Goal: Task Accomplishment & Management: Manage account settings

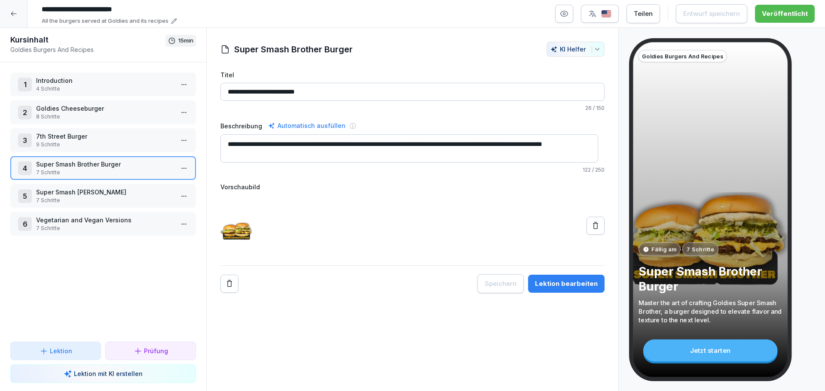
click at [1, 19] on div at bounding box center [13, 13] width 27 height 27
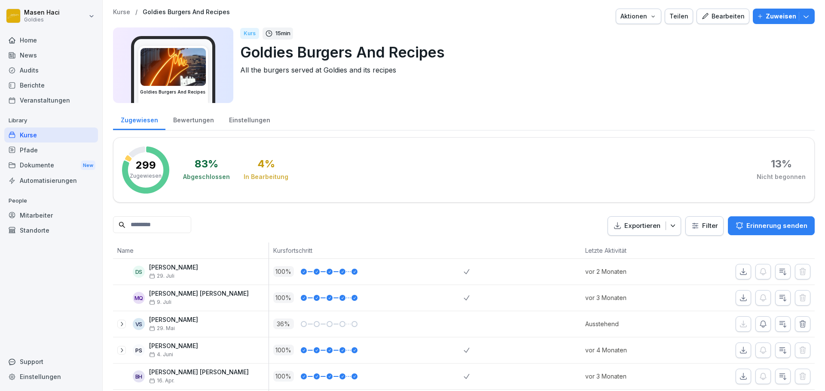
click at [27, 55] on div "News" at bounding box center [51, 55] width 94 height 15
click at [40, 84] on div "Berichte" at bounding box center [51, 85] width 94 height 15
click at [48, 153] on div "Pfade" at bounding box center [51, 150] width 94 height 15
click at [48, 210] on div "Mitarbeiter" at bounding box center [51, 215] width 94 height 15
click at [45, 213] on div "Mitarbeiter" at bounding box center [51, 215] width 94 height 15
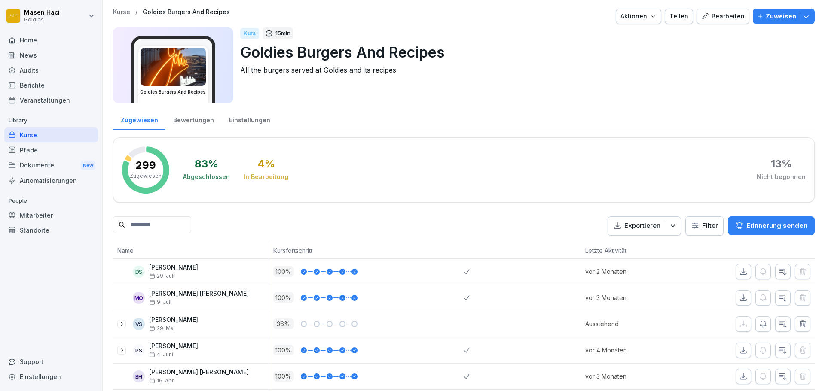
click at [45, 213] on div "Mitarbeiter" at bounding box center [51, 215] width 94 height 15
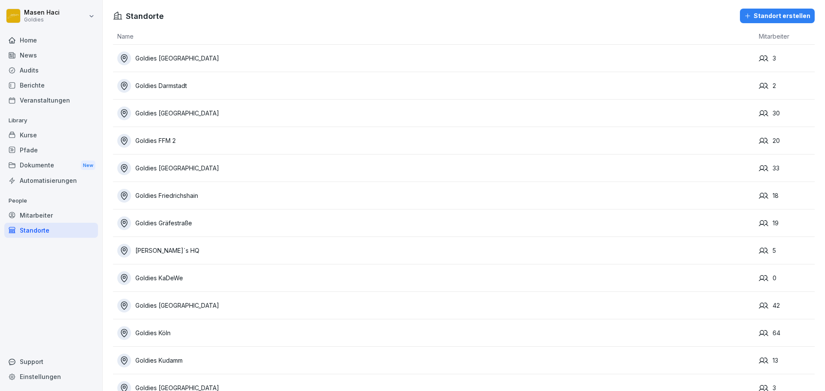
click at [28, 235] on div "Standorte" at bounding box center [51, 230] width 94 height 15
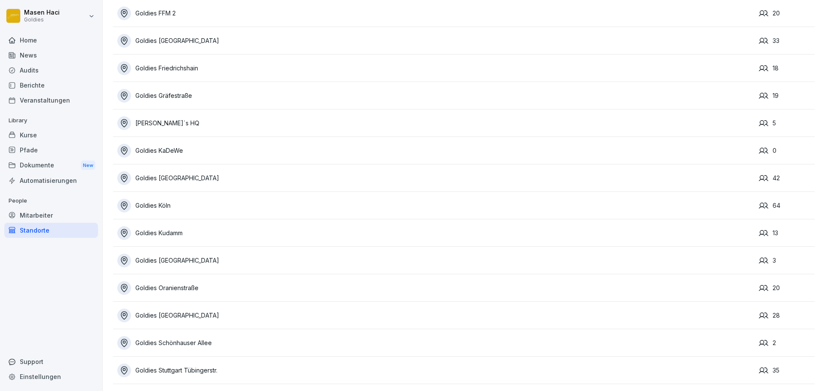
click at [224, 199] on div "Goldies Köln" at bounding box center [435, 206] width 637 height 14
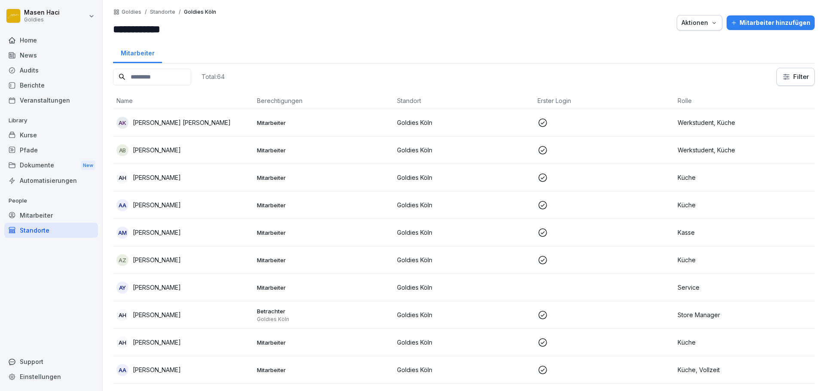
click at [191, 79] on input at bounding box center [152, 77] width 78 height 17
paste input "**********"
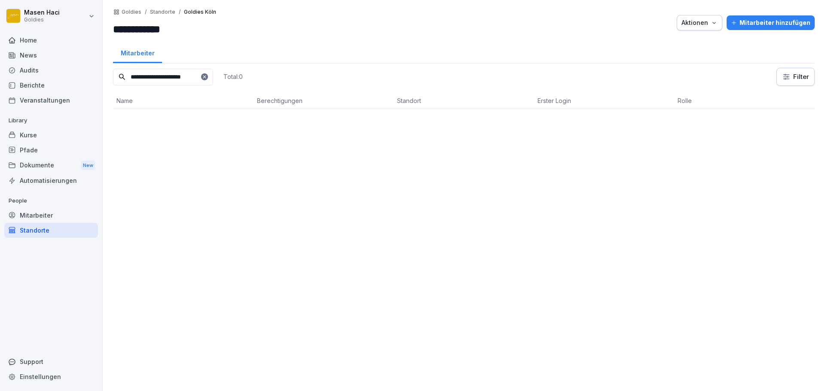
type input "**********"
click at [204, 78] on icon at bounding box center [204, 76] width 5 height 5
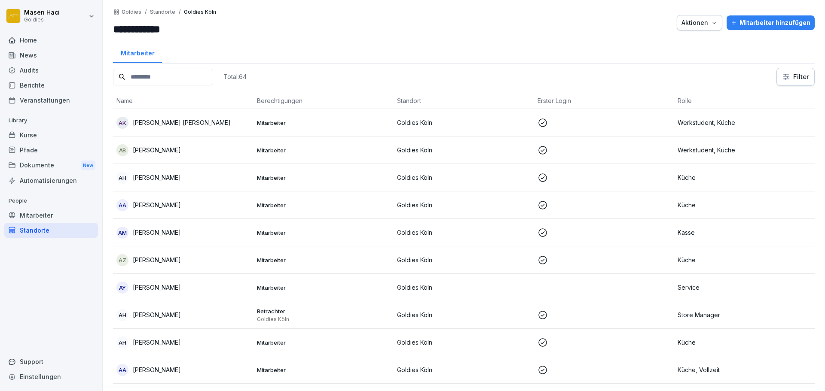
click at [167, 77] on input at bounding box center [163, 77] width 100 height 17
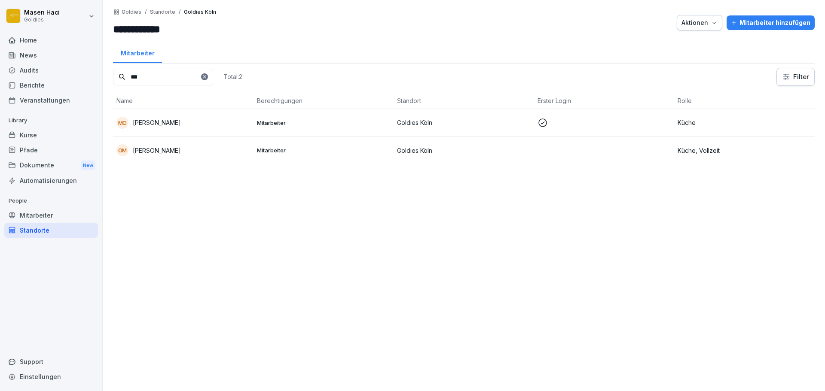
type input "***"
click at [166, 121] on p "[PERSON_NAME]" at bounding box center [157, 122] width 48 height 9
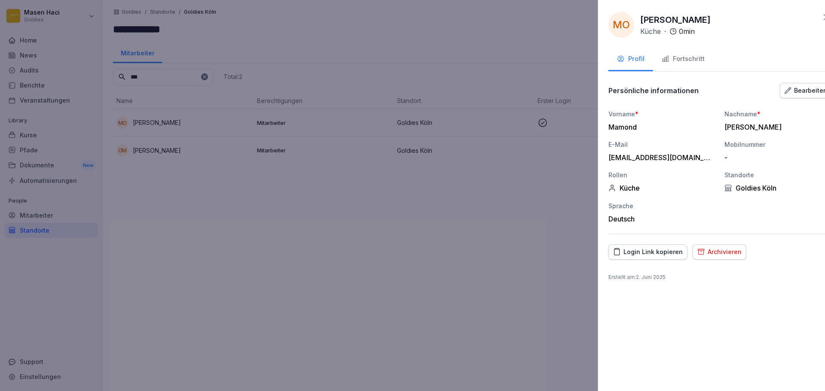
click at [399, 197] on div at bounding box center [412, 195] width 825 height 391
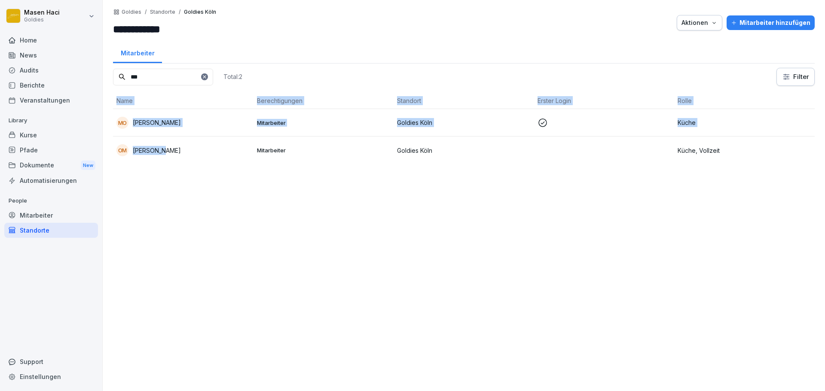
drag, startPoint x: 167, startPoint y: 154, endPoint x: 192, endPoint y: 200, distance: 52.7
click at [192, 200] on div "*** Total: 2 Filter Name Berechtigungen Standort Erster Login Rolle MO Mamond O…" at bounding box center [464, 225] width 702 height 315
click at [176, 178] on div "*** Total: 2 Filter Name Berechtigungen Standort Erster Login Rolle MO Mamond O…" at bounding box center [464, 225] width 702 height 315
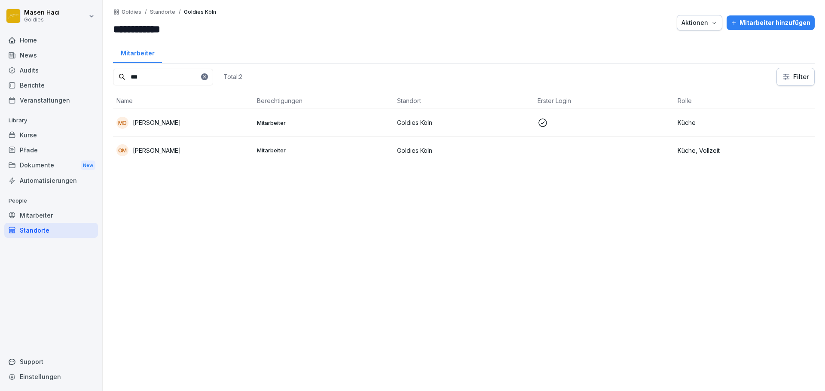
click at [153, 155] on div "OM Osman Mamond" at bounding box center [183, 150] width 134 height 12
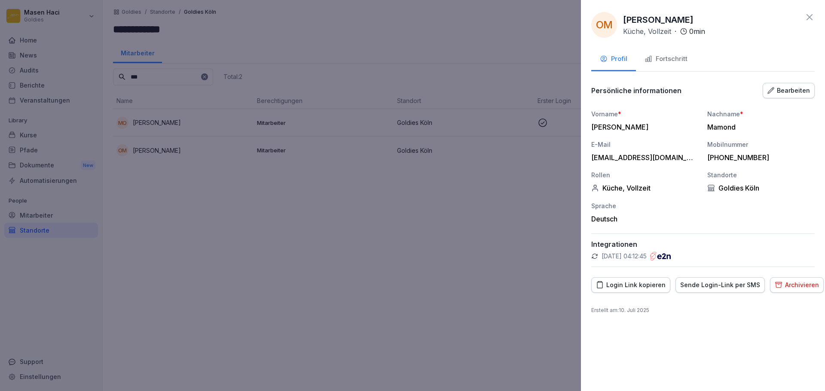
click at [629, 155] on div "mamondosman8@gmail.com" at bounding box center [642, 157] width 103 height 9
copy div "mamondosman8@gmail.com"
click at [446, 174] on div at bounding box center [412, 195] width 825 height 391
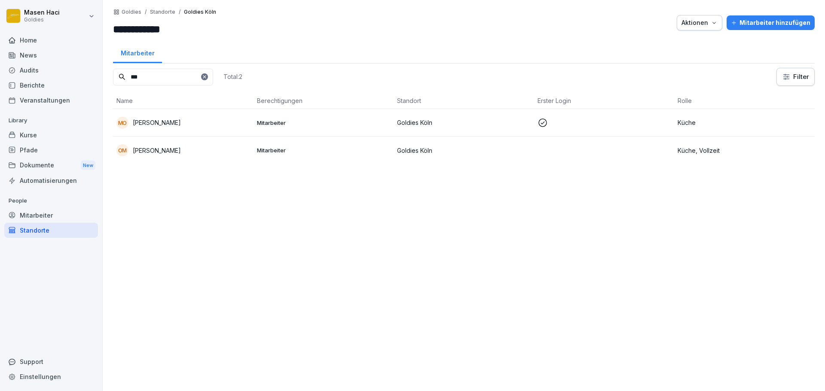
click at [159, 159] on td "OM Osman Mamond" at bounding box center [183, 150] width 141 height 27
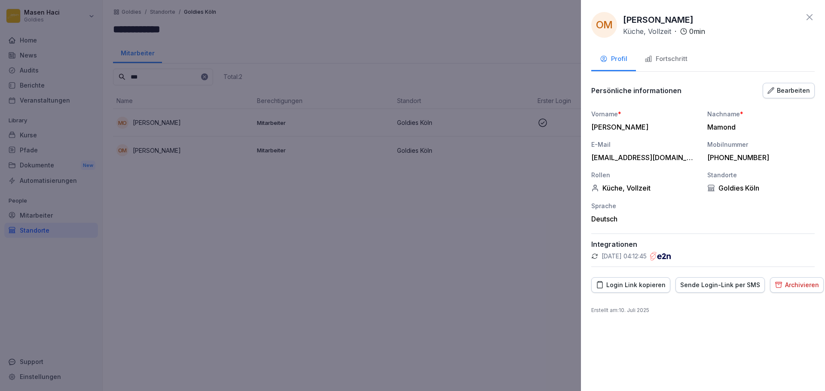
click at [646, 284] on div "Login Link kopieren" at bounding box center [631, 285] width 70 height 9
click at [453, 273] on div at bounding box center [412, 195] width 825 height 391
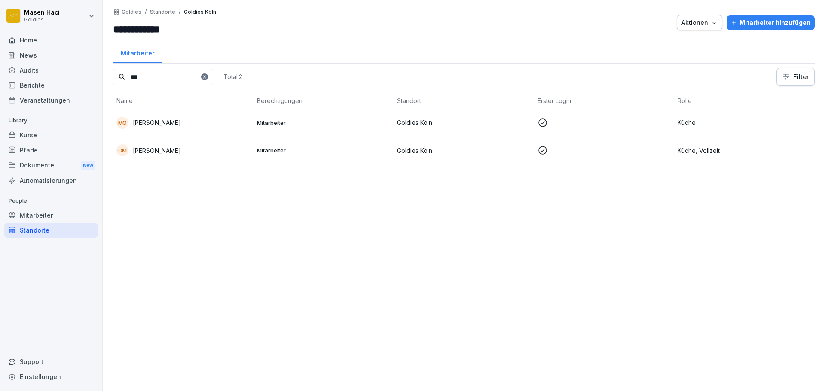
click at [206, 77] on icon at bounding box center [204, 76] width 5 height 5
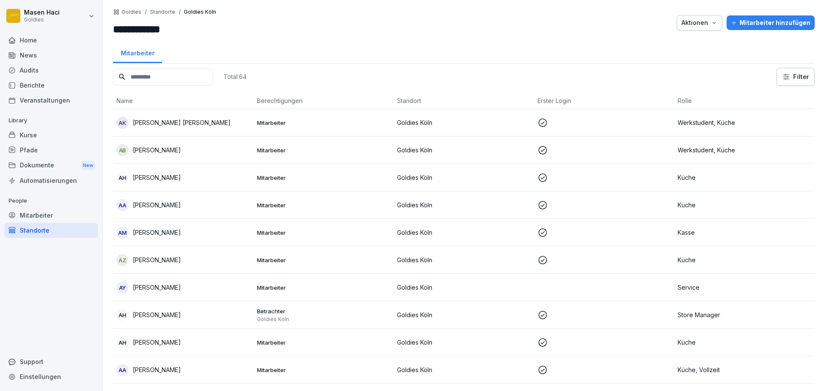
click at [181, 77] on input at bounding box center [163, 77] width 100 height 17
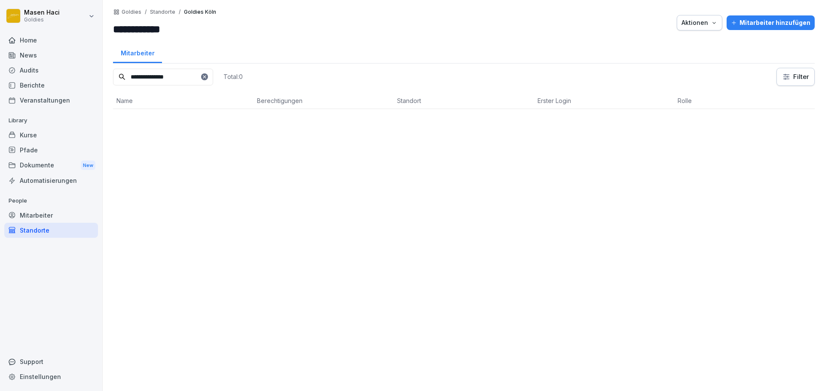
type input "**********"
click at [40, 214] on div "Mitarbeiter" at bounding box center [51, 215] width 94 height 15
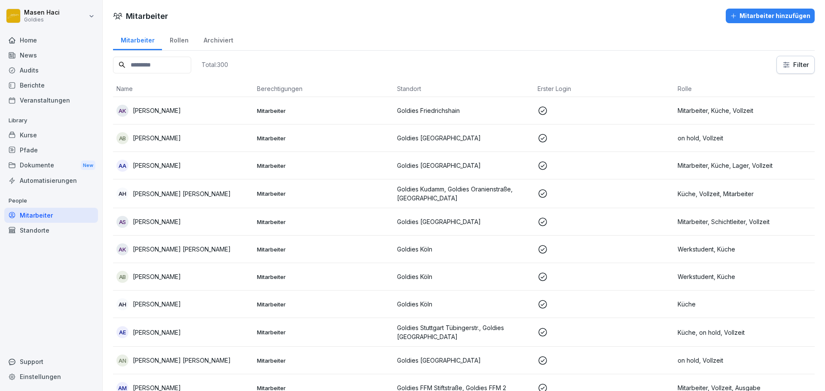
click at [157, 64] on input at bounding box center [152, 65] width 78 height 17
type input "**********"
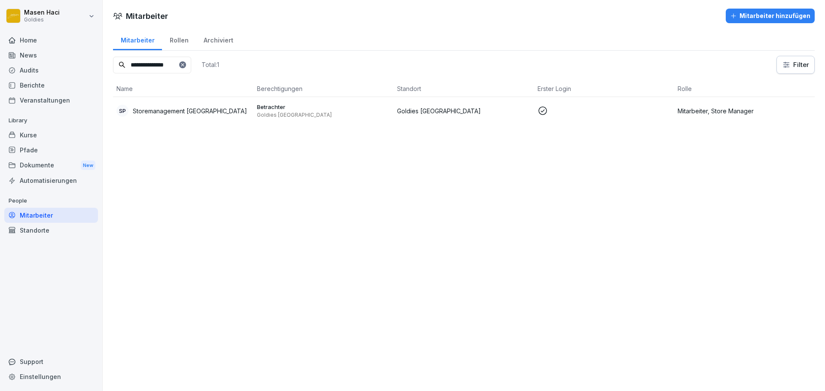
click at [41, 226] on div "Standorte" at bounding box center [51, 230] width 94 height 15
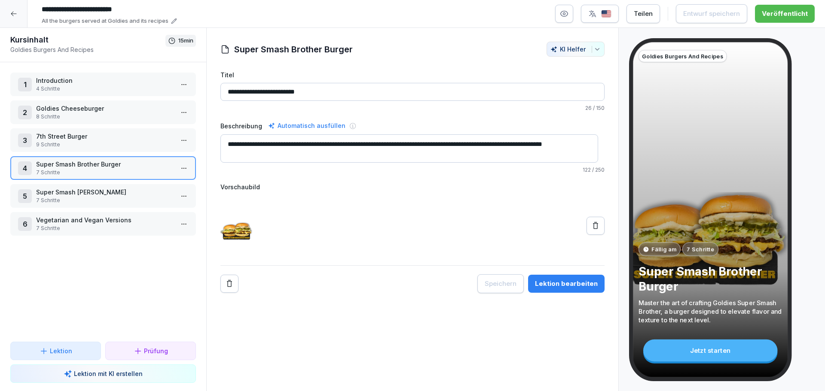
click at [16, 7] on div at bounding box center [13, 13] width 27 height 27
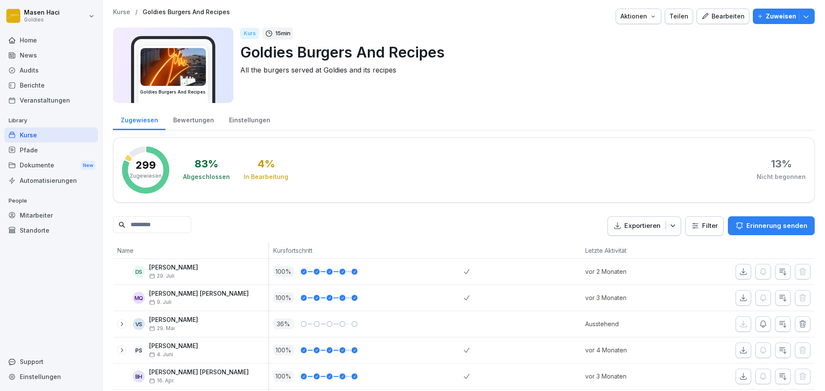
click at [47, 217] on div "Mitarbeiter" at bounding box center [51, 215] width 94 height 15
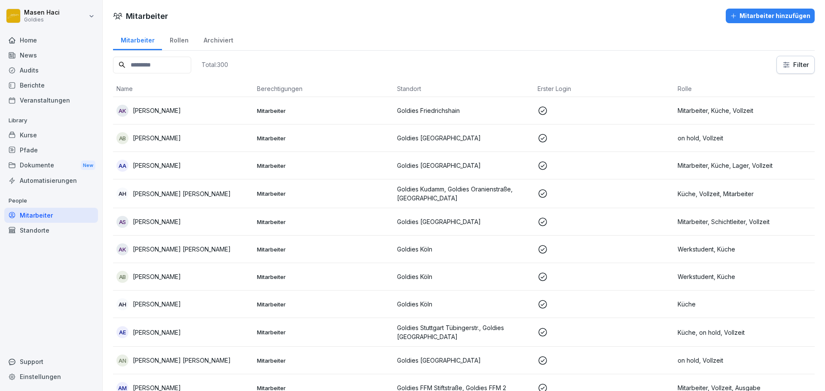
click at [31, 229] on div "Standorte" at bounding box center [51, 230] width 94 height 15
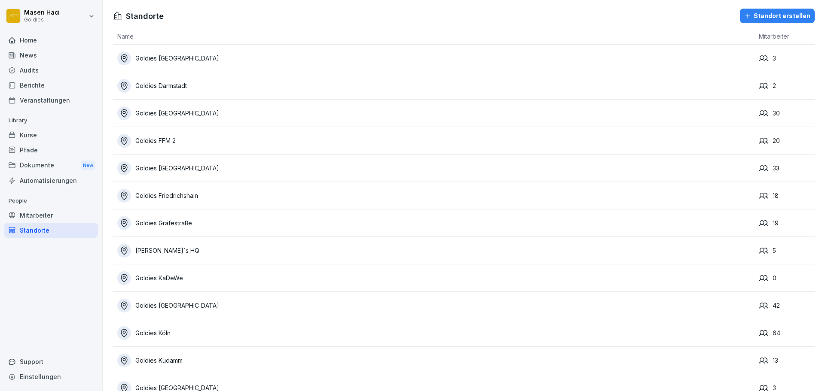
click at [50, 210] on div "Mitarbeiter" at bounding box center [51, 215] width 94 height 15
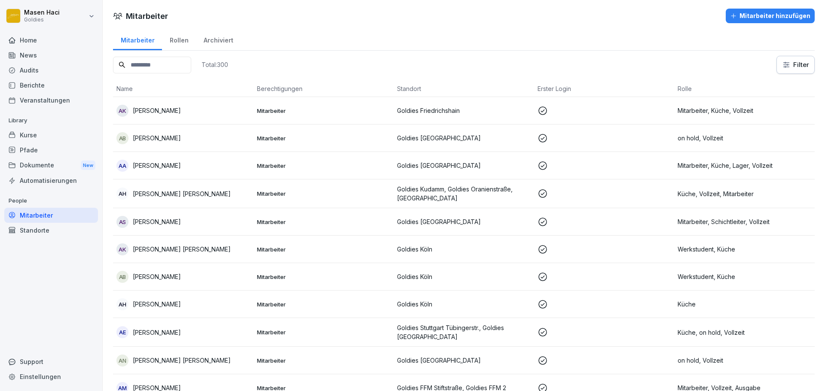
click at [26, 40] on div "Home" at bounding box center [51, 40] width 94 height 15
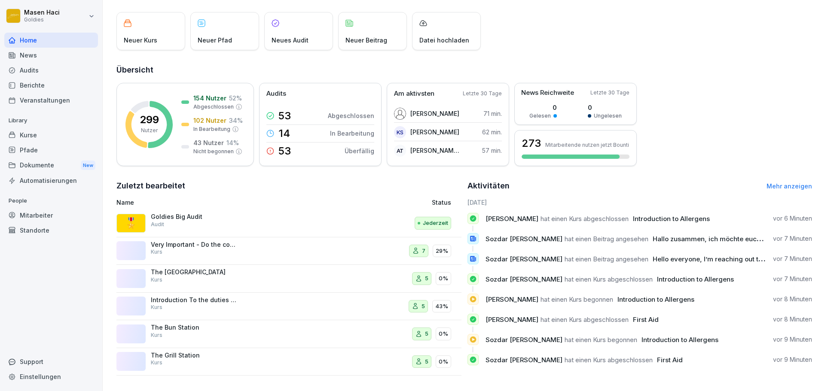
scroll to position [51, 0]
